Goal: Complete application form

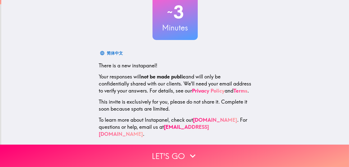
scroll to position [42, 0]
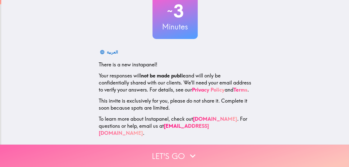
click at [175, 151] on button "Let's go" at bounding box center [174, 156] width 349 height 22
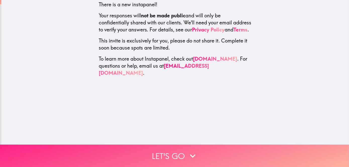
scroll to position [0, 0]
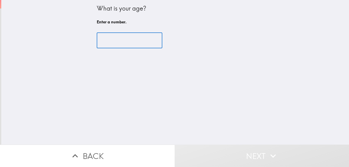
drag, startPoint x: 99, startPoint y: 42, endPoint x: 104, endPoint y: 40, distance: 4.7
click at [99, 42] on input "number" at bounding box center [130, 41] width 66 height 16
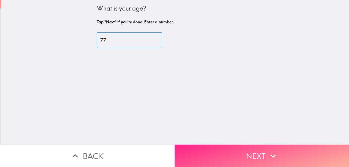
type input "77"
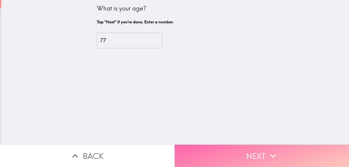
click at [253, 152] on button "Next" at bounding box center [262, 156] width 175 height 22
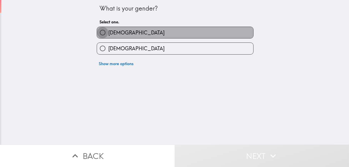
click at [98, 32] on input "[DEMOGRAPHIC_DATA]" at bounding box center [102, 32] width 11 height 11
radio input "true"
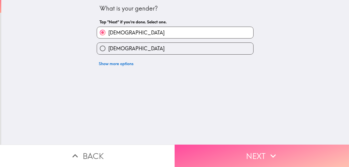
click at [254, 154] on button "Next" at bounding box center [262, 156] width 175 height 22
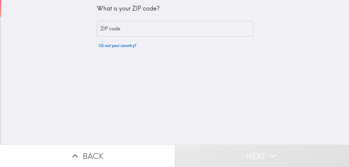
click at [97, 29] on input "ZIP code" at bounding box center [175, 29] width 157 height 16
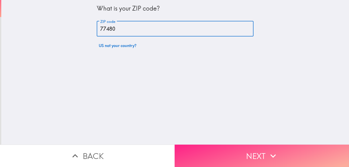
type input "77480"
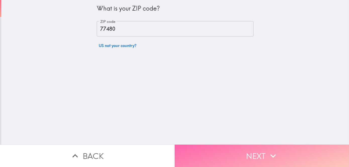
click at [253, 153] on button "Next" at bounding box center [262, 156] width 175 height 22
